Goal: Information Seeking & Learning: Learn about a topic

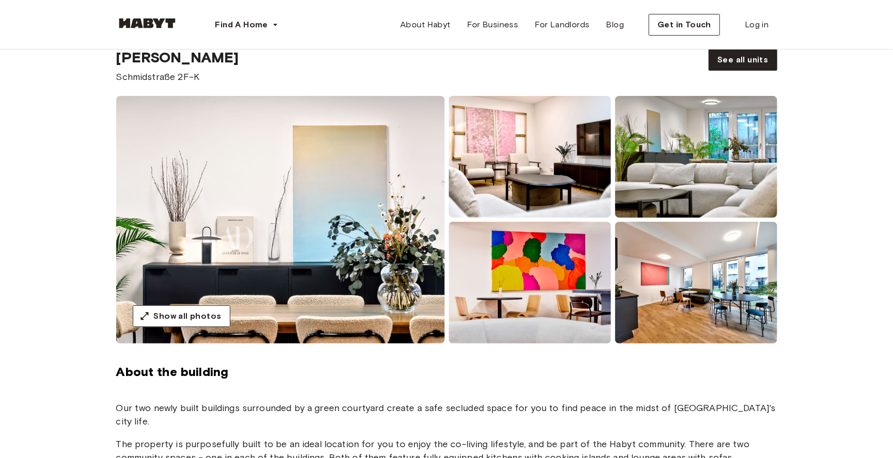
click at [391, 377] on span "About the building" at bounding box center [446, 371] width 661 height 15
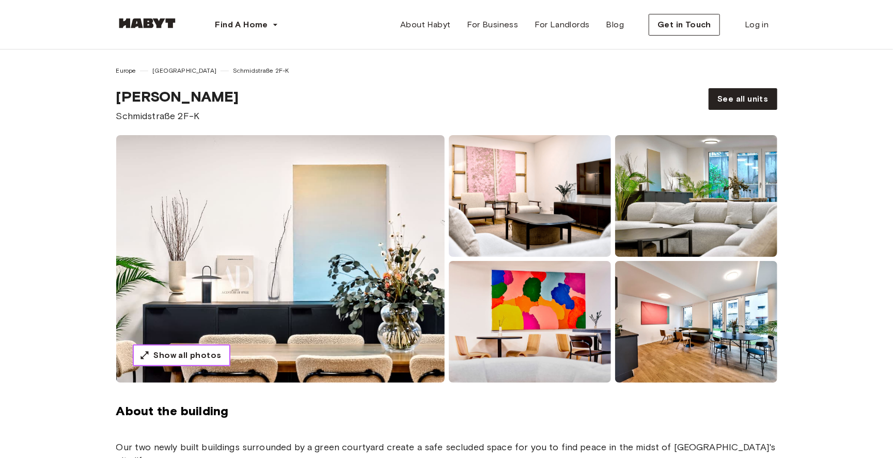
click at [192, 363] on button "Show all photos" at bounding box center [182, 356] width 98 height 22
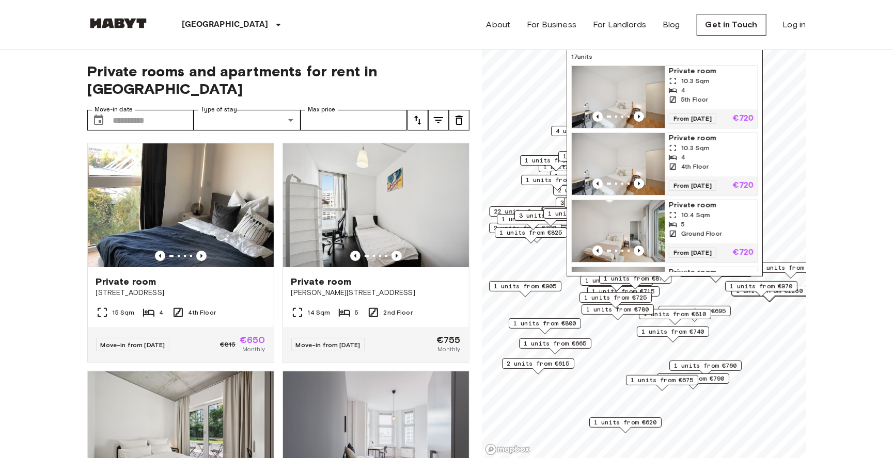
scroll to position [445, 0]
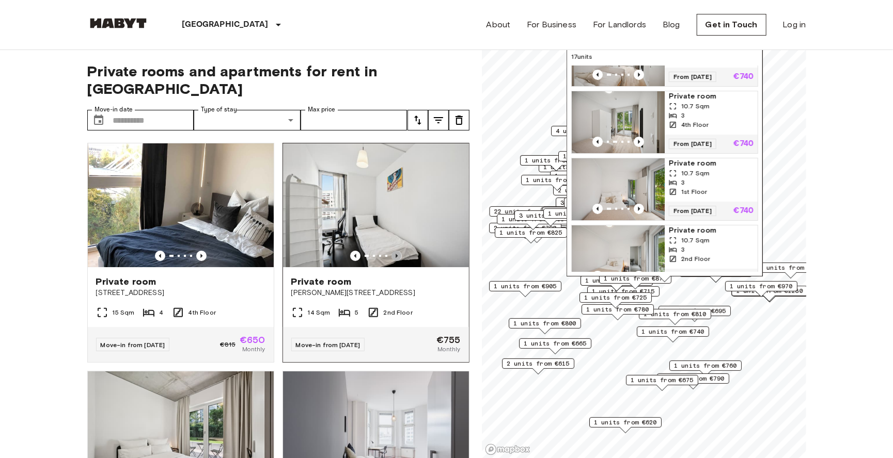
click at [396, 254] on icon "Previous image" at bounding box center [396, 256] width 2 height 4
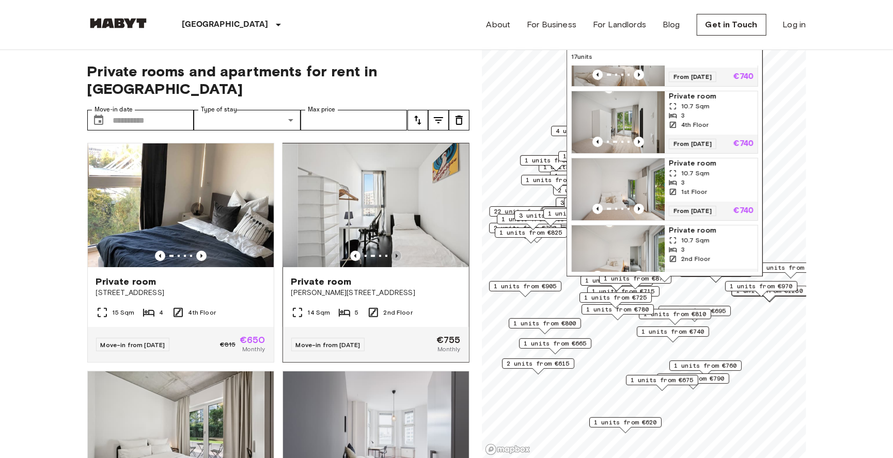
click at [396, 254] on icon "Previous image" at bounding box center [396, 256] width 2 height 4
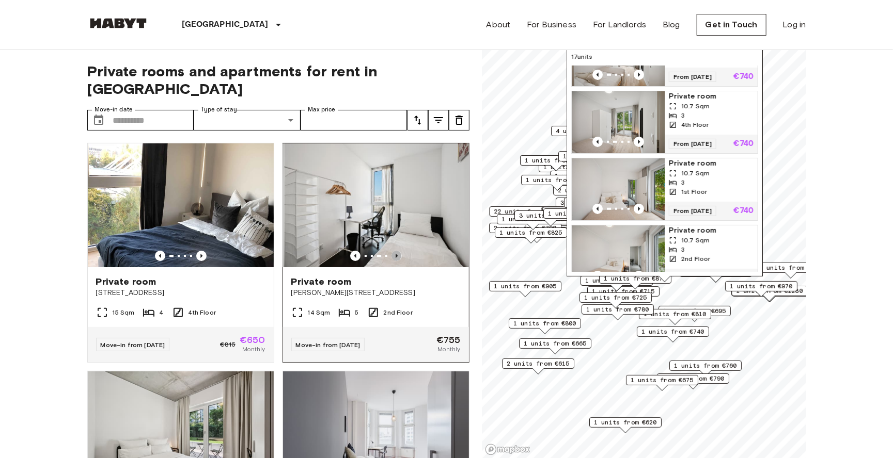
click at [396, 254] on icon "Previous image" at bounding box center [396, 256] width 2 height 4
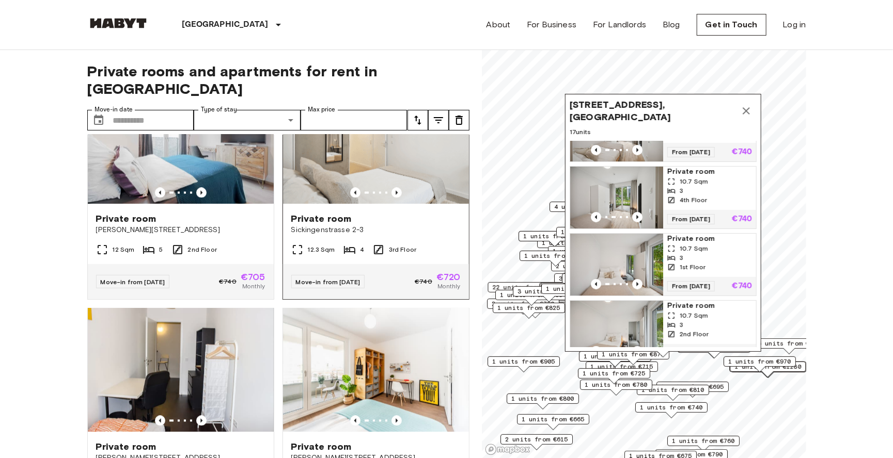
scroll to position [1206, 0]
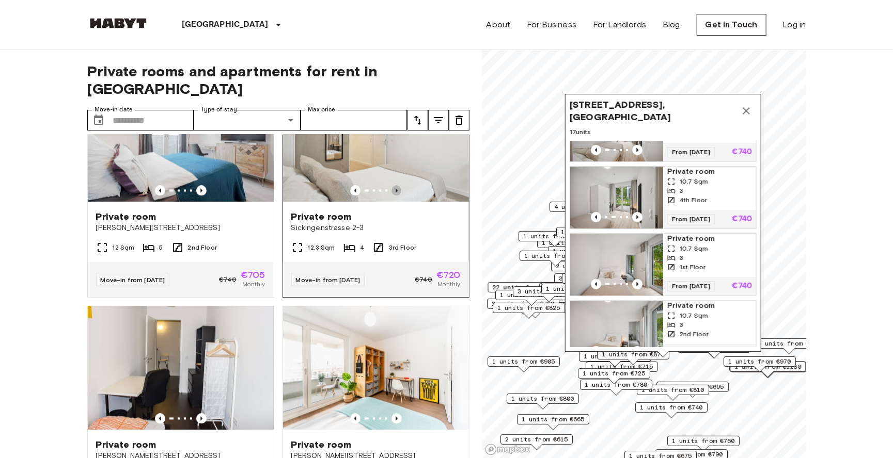
click at [398, 186] on icon "Previous image" at bounding box center [396, 191] width 10 height 10
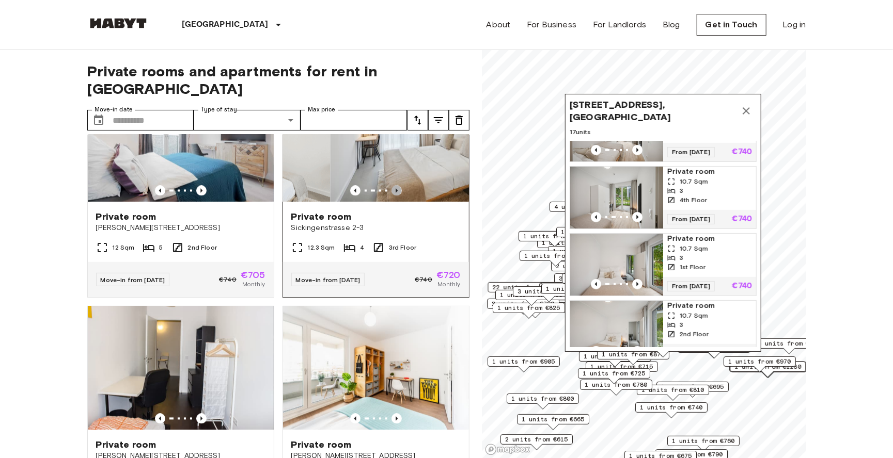
click at [398, 186] on icon "Previous image" at bounding box center [396, 191] width 10 height 10
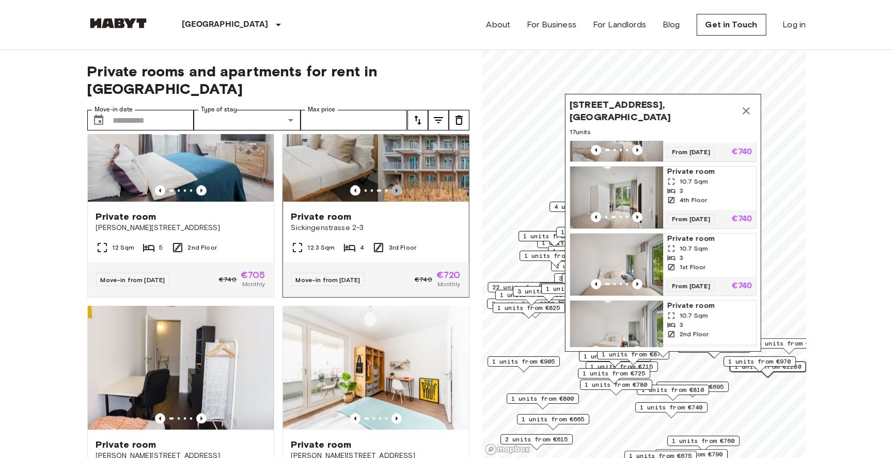
click at [398, 186] on icon "Previous image" at bounding box center [396, 191] width 10 height 10
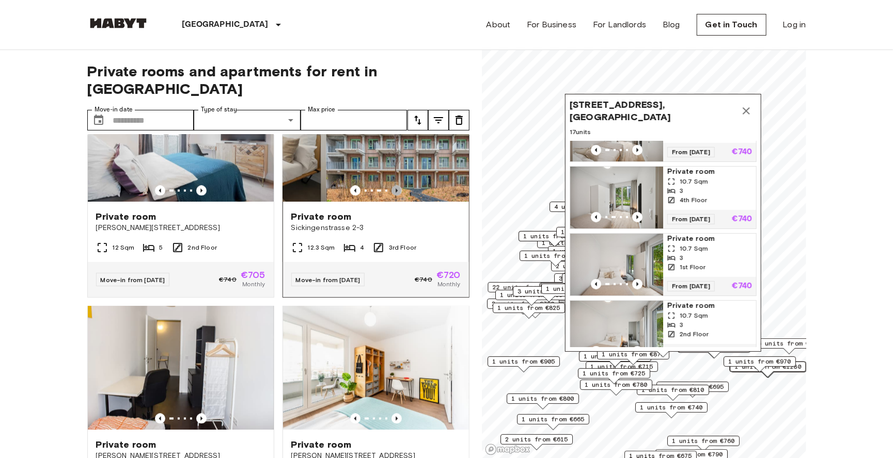
click at [398, 186] on icon "Previous image" at bounding box center [396, 191] width 10 height 10
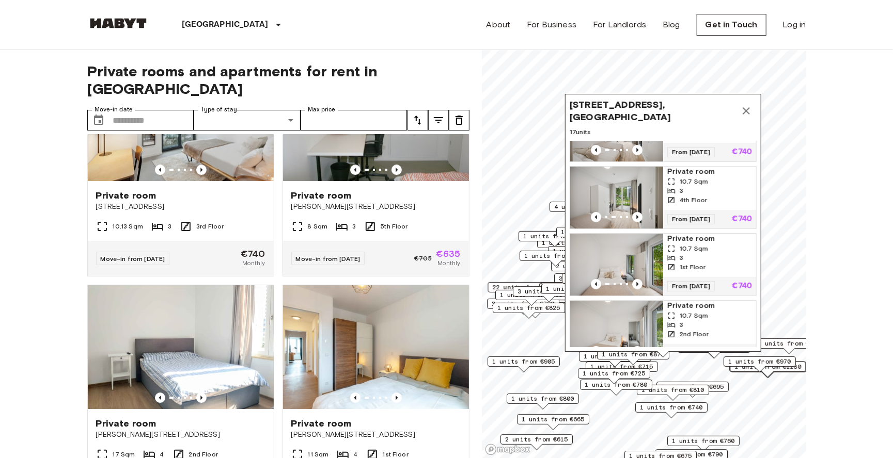
scroll to position [1685, 0]
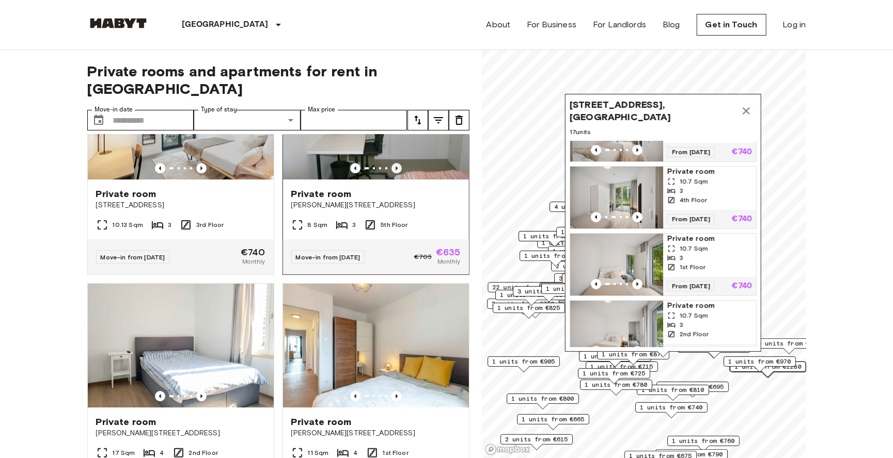
click at [397, 166] on icon "Previous image" at bounding box center [396, 168] width 2 height 4
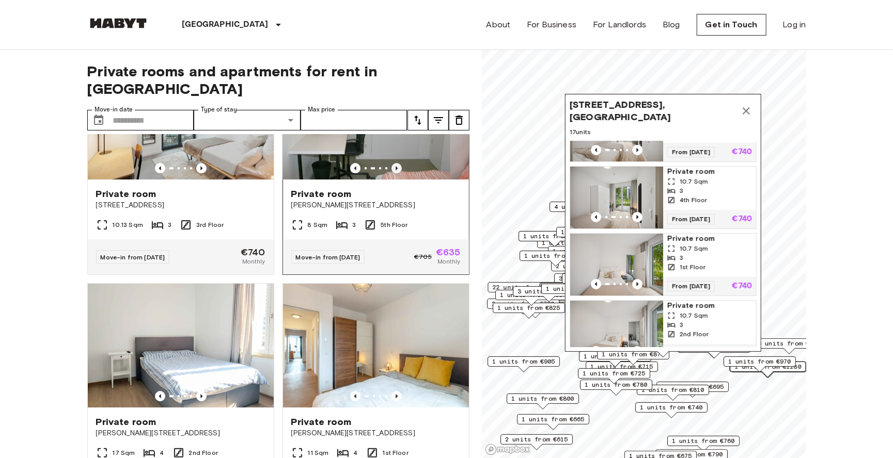
click at [397, 166] on icon "Previous image" at bounding box center [396, 168] width 2 height 4
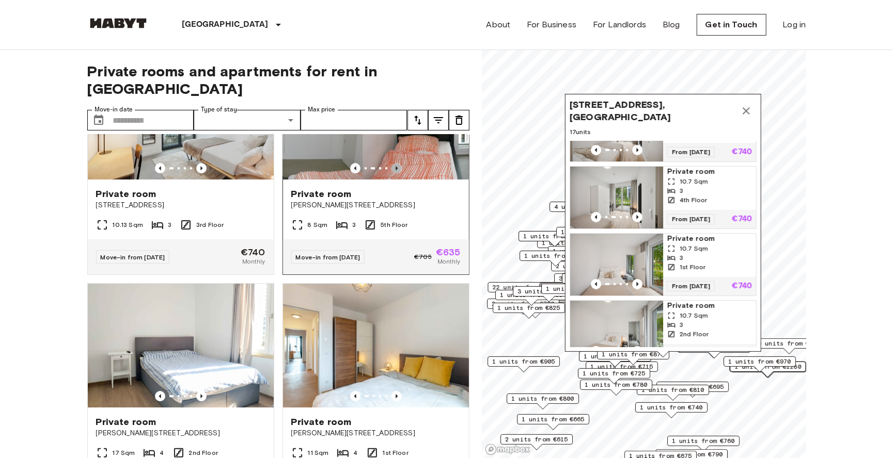
click at [397, 166] on icon "Previous image" at bounding box center [396, 168] width 2 height 4
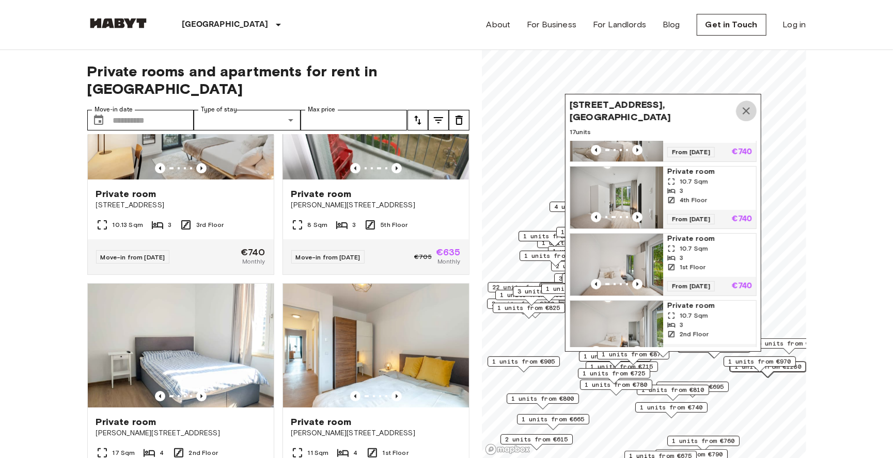
click at [745, 115] on icon "Map marker" at bounding box center [746, 111] width 12 height 12
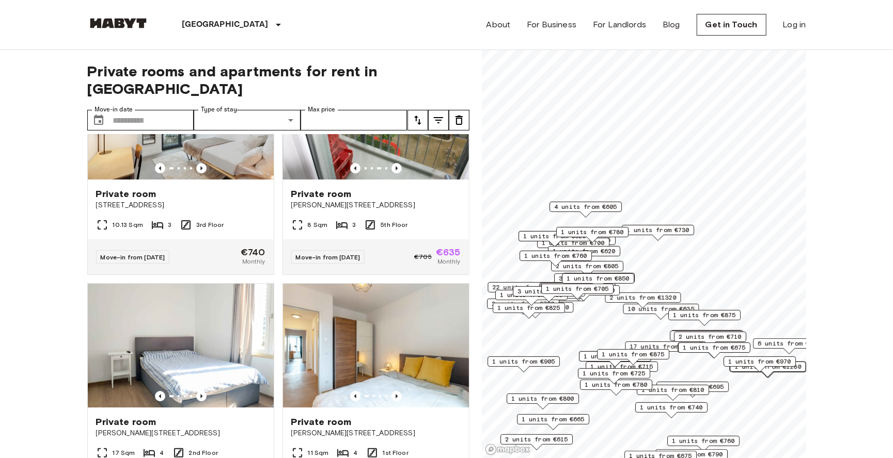
click at [649, 301] on span "2 units from €1320" at bounding box center [642, 297] width 67 height 9
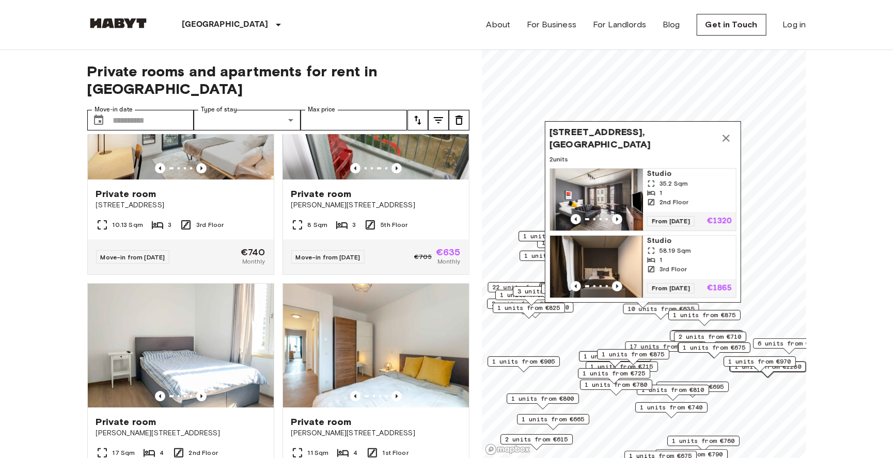
click at [654, 308] on div "[STREET_ADDRESS], [GEOGRAPHIC_DATA] 2 units Studio 35.2 Sqm 1 2nd Floor From [D…" at bounding box center [643, 214] width 196 height 187
click at [617, 217] on icon "Previous image" at bounding box center [617, 219] width 2 height 4
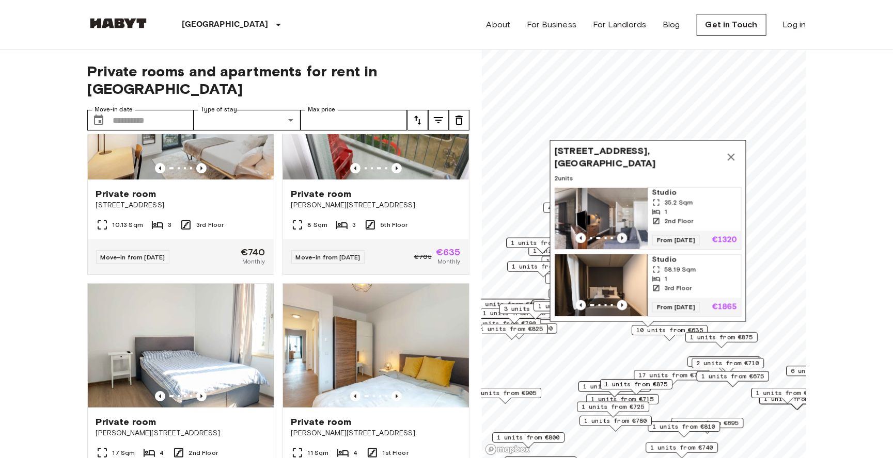
click at [617, 212] on img "Map marker" at bounding box center [633, 219] width 93 height 62
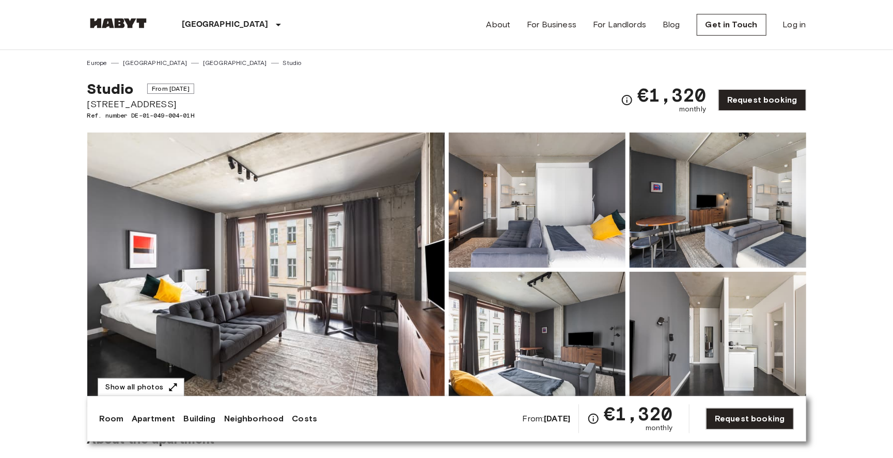
click at [262, 243] on img at bounding box center [265, 270] width 357 height 275
